Goal: Transaction & Acquisition: Obtain resource

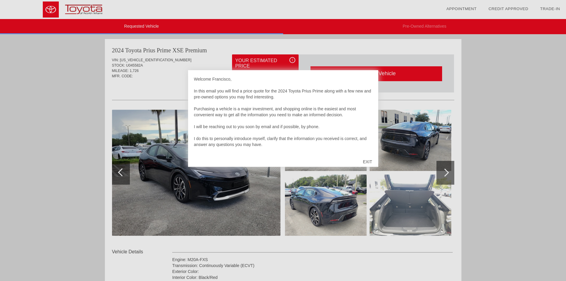
click at [365, 161] on div "EXIT" at bounding box center [367, 162] width 21 height 18
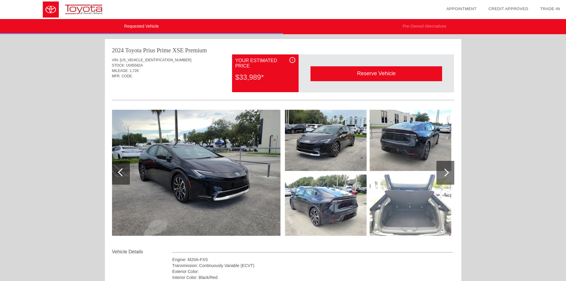
click at [365, 161] on img at bounding box center [326, 140] width 82 height 61
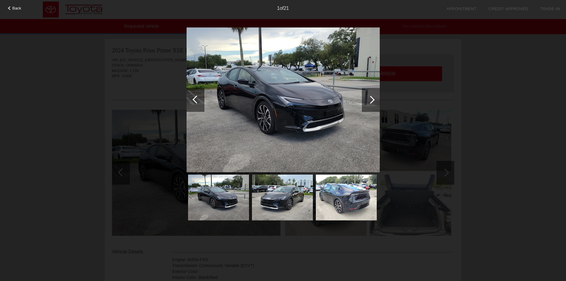
click at [457, 70] on div "Back 1 of 21" at bounding box center [283, 140] width 566 height 281
click at [541, 94] on div "Back 1 of 21" at bounding box center [283, 140] width 566 height 281
click at [378, 108] on div at bounding box center [371, 100] width 18 height 24
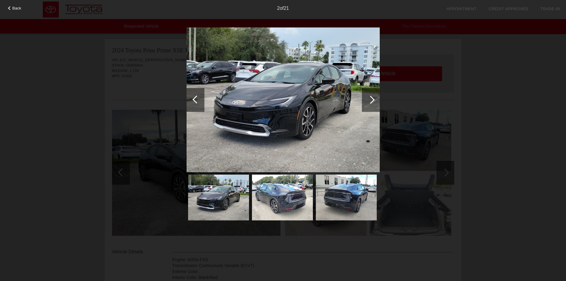
click at [369, 102] on div at bounding box center [371, 100] width 8 height 8
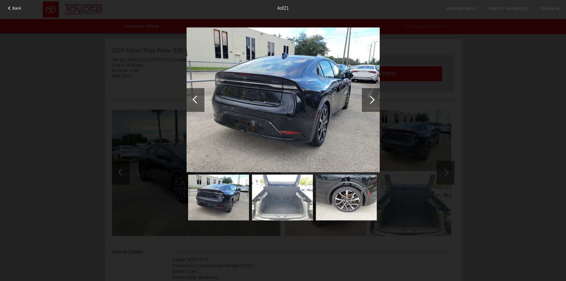
click at [369, 102] on div at bounding box center [371, 100] width 8 height 8
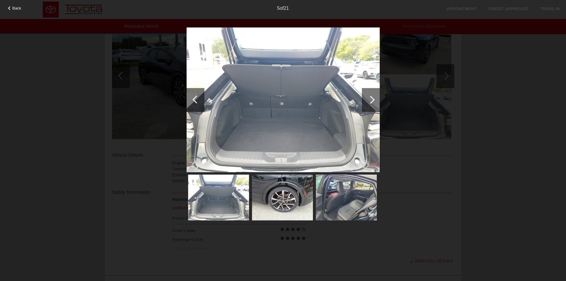
scroll to position [85, 0]
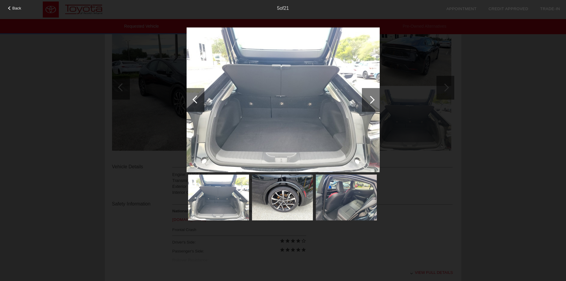
click at [485, 168] on div "Back 5 of 21" at bounding box center [283, 140] width 566 height 281
click at [19, 8] on span "Back" at bounding box center [16, 8] width 9 height 4
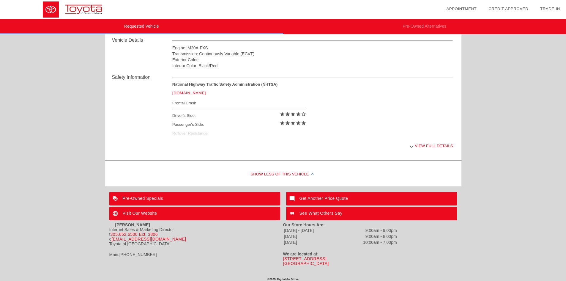
scroll to position [214, 0]
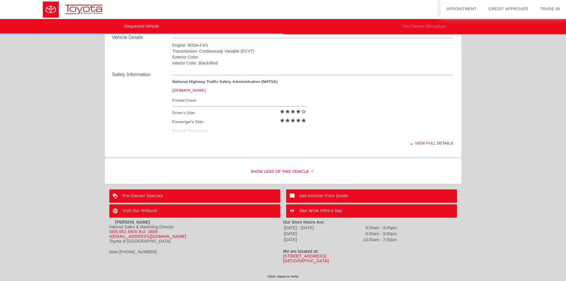
click at [430, 141] on div "View full details" at bounding box center [312, 143] width 281 height 15
